Goal: Complete application form: Complete application form

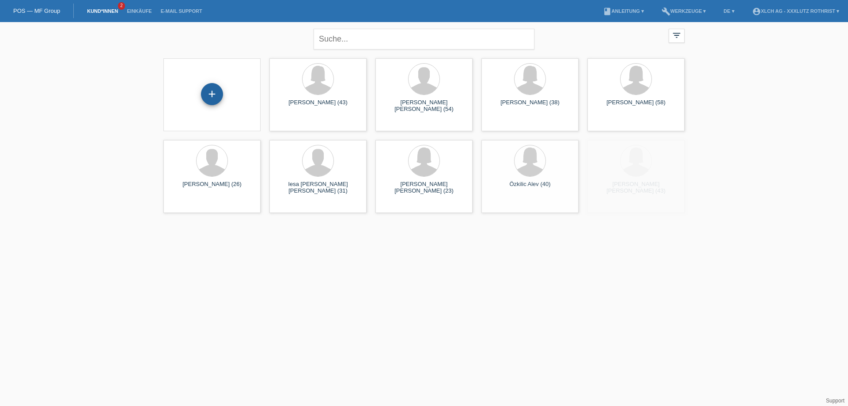
click at [209, 92] on div "+" at bounding box center [212, 94] width 22 height 22
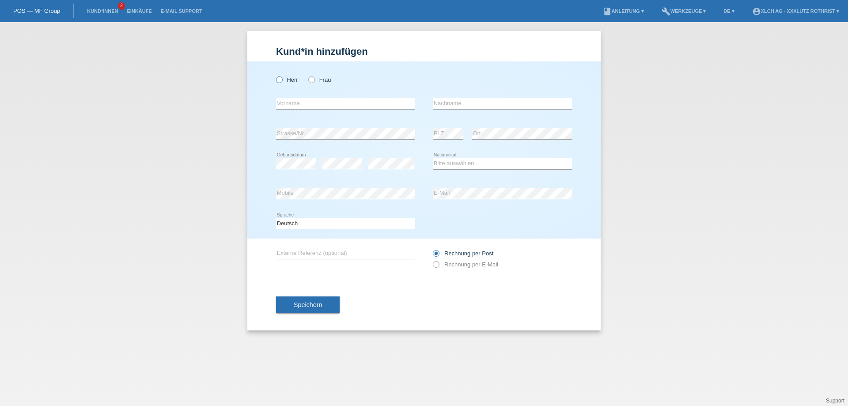
click at [275, 75] on icon at bounding box center [275, 75] width 0 height 0
click at [282, 78] on input "Herr" at bounding box center [279, 79] width 6 height 6
radio input "true"
click at [289, 103] on input "text" at bounding box center [345, 103] width 139 height 11
type input "[PERSON_NAME]"
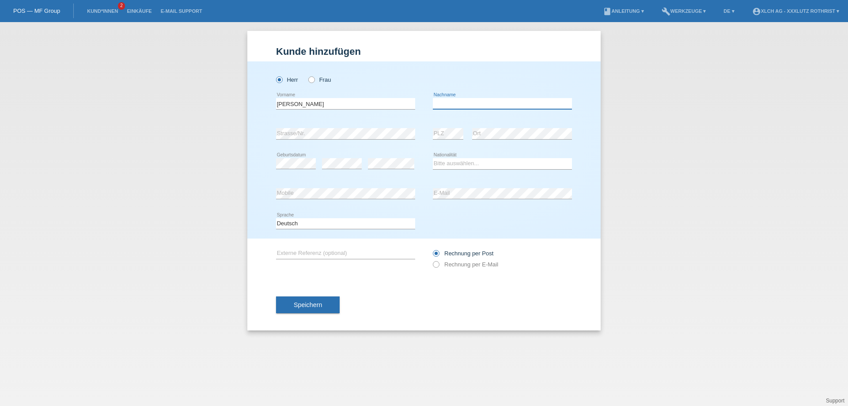
click at [472, 100] on input "text" at bounding box center [502, 103] width 139 height 11
type input "Eldes"
click at [392, 169] on div "error" at bounding box center [391, 163] width 46 height 11
click at [459, 157] on div "Bitte auswählen... Schweiz Deutschland Liechtenstein Österreich ------------ Af…" at bounding box center [502, 164] width 139 height 30
click at [455, 171] on div "Bitte auswählen... Schweiz Deutschland Liechtenstein Österreich ------------ Af…" at bounding box center [502, 164] width 139 height 30
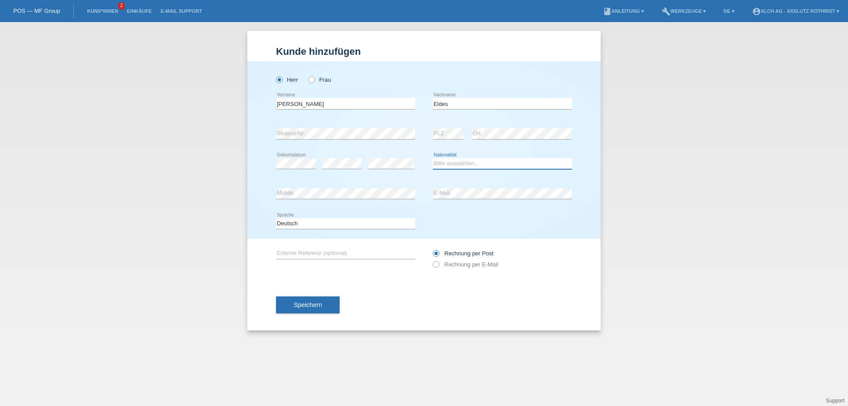
click at [454, 168] on select "Bitte auswählen... Schweiz Deutschland Liechtenstein Österreich ------------ Af…" at bounding box center [502, 163] width 139 height 11
click at [456, 151] on div "Bitte auswählen... Schweiz Deutschland Liechtenstein Österreich ------------ Af…" at bounding box center [502, 164] width 139 height 30
click at [446, 161] on select "Bitte auswählen... Schweiz Deutschland Liechtenstein Österreich ------------ Af…" at bounding box center [502, 163] width 139 height 11
select select "TR"
click at [433, 159] on select "Bitte auswählen... Schweiz Deutschland Liechtenstein Österreich ------------ Af…" at bounding box center [502, 163] width 139 height 11
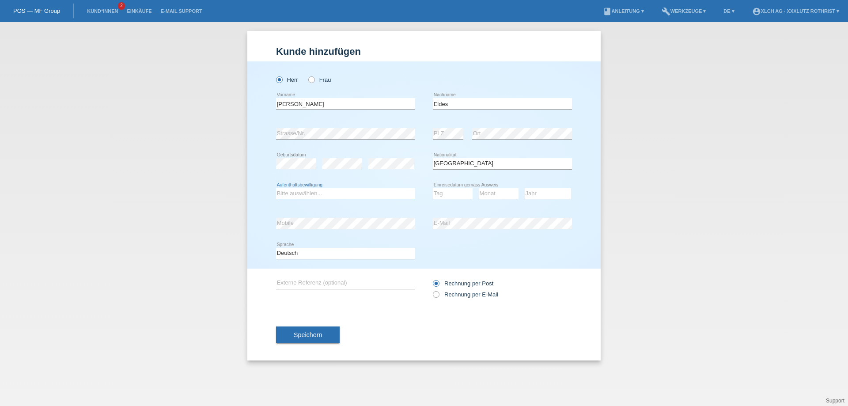
click at [314, 193] on select "Bitte auswählen... C B B - Flüchtlingsstatus Andere" at bounding box center [345, 193] width 139 height 11
select select "B"
click at [276, 188] on select "Bitte auswählen... C B B - Flüchtlingsstatus Andere" at bounding box center [345, 193] width 139 height 11
click at [449, 199] on div "Tag 01 02 03 04 05 06 07 08 09 10 11 12 13 14 15 16 17 18 19 20 21 22 23 24 25 …" at bounding box center [453, 193] width 40 height 11
select select "01"
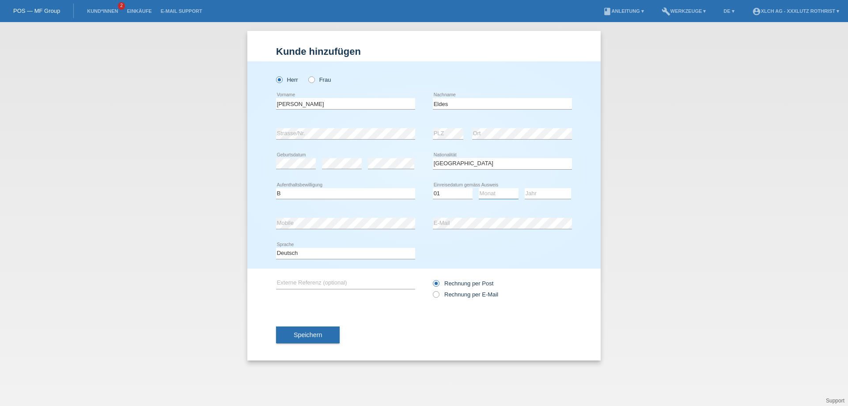
click at [502, 193] on select "Monat 01 02 03 04 05 06 07 08 09 10 11" at bounding box center [499, 193] width 40 height 11
select select "05"
click at [553, 191] on select "Jahr 2025 2024 2023 2022 2021 2020 2019 2018 2017 2016 2015 2014 2013 2012 2011…" at bounding box center [548, 193] width 46 height 11
select select "2017"
click at [446, 294] on label "Rechnung per E-Mail" at bounding box center [465, 294] width 65 height 7
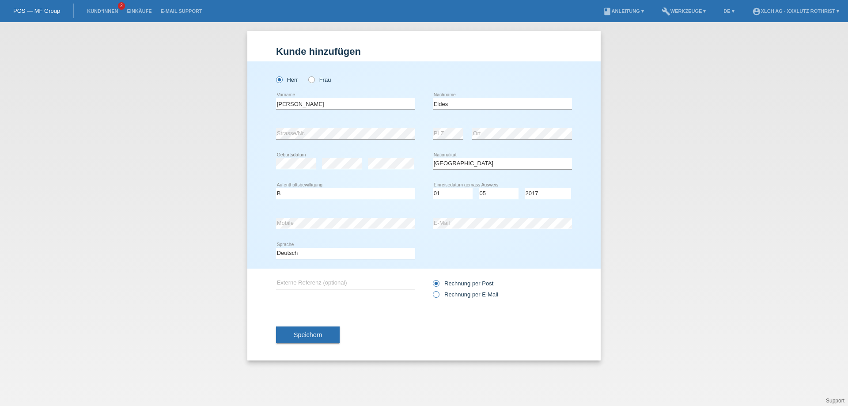
click at [439, 294] on input "Rechnung per E-Mail" at bounding box center [436, 296] width 6 height 11
radio input "true"
click at [449, 285] on label "Rechnung per Post" at bounding box center [463, 283] width 61 height 7
click at [439, 285] on input "Rechnung per Post" at bounding box center [436, 285] width 6 height 11
radio input "true"
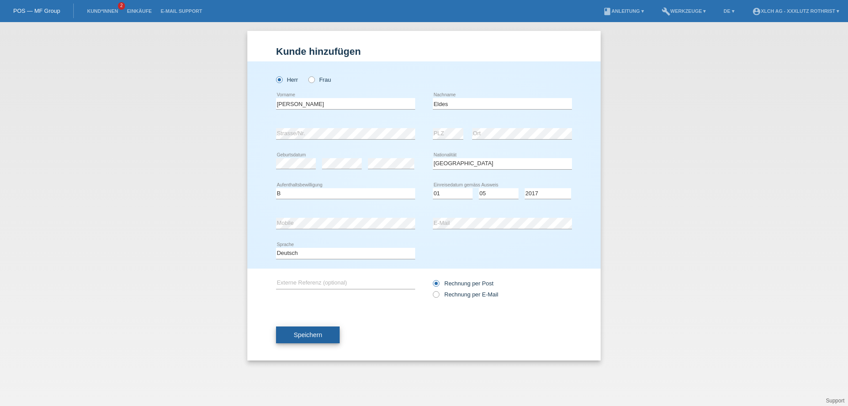
click at [308, 336] on span "Speichern" at bounding box center [308, 334] width 28 height 7
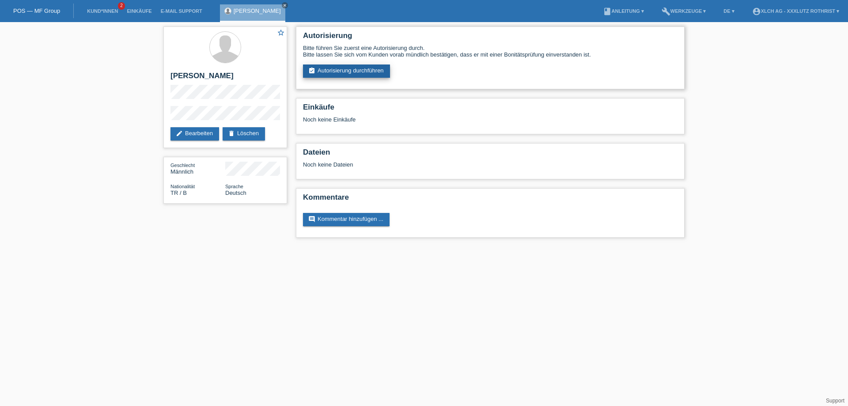
click at [326, 75] on link "assignment_turned_in Autorisierung durchführen" at bounding box center [346, 71] width 87 height 13
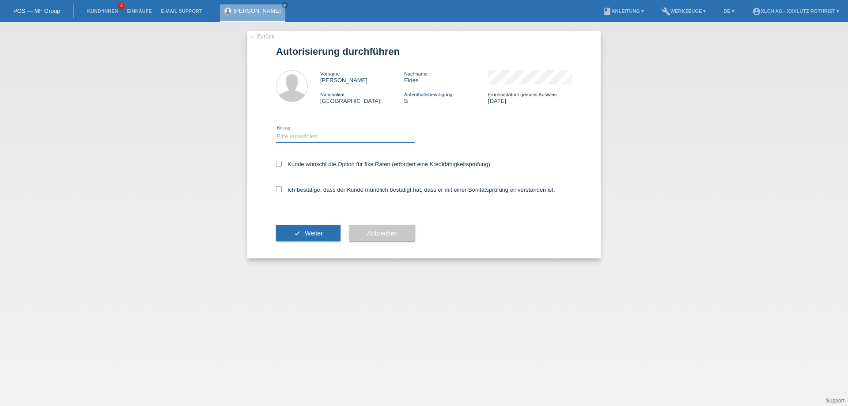
drag, startPoint x: 339, startPoint y: 137, endPoint x: 344, endPoint y: 134, distance: 5.4
click at [342, 137] on select "Bitte auswählen CHF 1.00 - CHF 499.00 CHF 500.00 - CHF 1'999.00 CHF 2'000.00 - …" at bounding box center [345, 136] width 139 height 11
select select "3"
click at [276, 133] on select "Bitte auswählen CHF 1.00 - CHF 499.00 CHF 500.00 - CHF 1'999.00 CHF 2'000.00 - …" at bounding box center [345, 136] width 139 height 11
click at [355, 185] on div "Ich bestätige, dass der Kunde mündlich bestätigt hat, dass er mit einer Bonität…" at bounding box center [424, 193] width 296 height 30
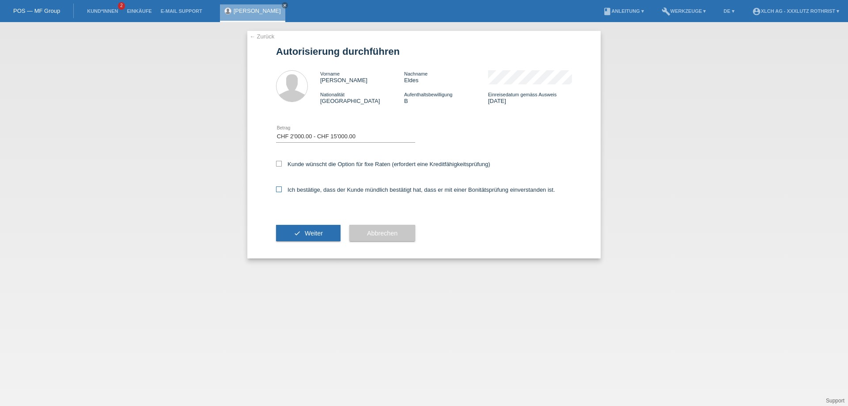
click at [359, 190] on label "Ich bestätige, dass der Kunde mündlich bestätigt hat, dass er mit einer Bonität…" at bounding box center [415, 189] width 279 height 7
click at [282, 190] on input "Ich bestätige, dass der Kunde mündlich bestätigt hat, dass er mit einer Bonität…" at bounding box center [279, 189] width 6 height 6
checkbox input "true"
click at [365, 166] on label "Kunde wünscht die Option für fixe Raten (erfordert eine Kreditfähigkeitsprüfung)" at bounding box center [383, 164] width 214 height 7
click at [304, 167] on label "Kunde wünscht die Option für fixe Raten (erfordert eine Kreditfähigkeitsprüfung)" at bounding box center [383, 164] width 214 height 7
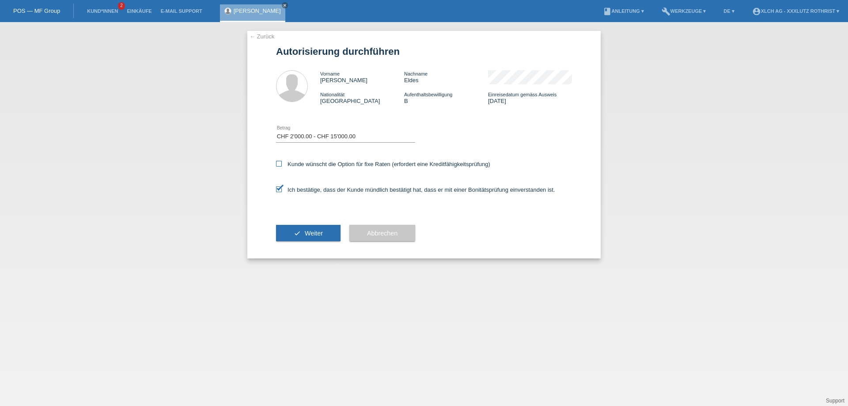
click at [282, 167] on input "Kunde wünscht die Option für fixe Raten (erfordert eine Kreditfähigkeitsprüfung)" at bounding box center [279, 164] width 6 height 6
checkbox input "true"
click at [319, 231] on button "check Weiter" at bounding box center [308, 233] width 65 height 17
